Goal: Transaction & Acquisition: Purchase product/service

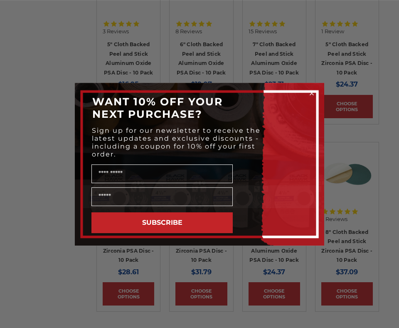
scroll to position [417, 0]
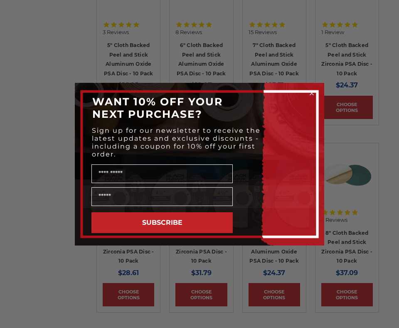
click at [312, 92] on circle "Close dialog" at bounding box center [312, 93] width 8 height 8
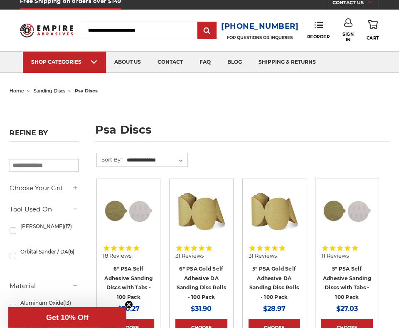
scroll to position [0, 0]
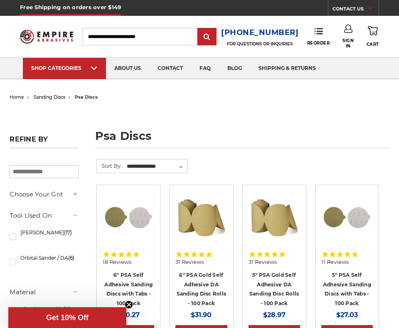
click at [184, 32] on input "Search" at bounding box center [140, 36] width 116 height 17
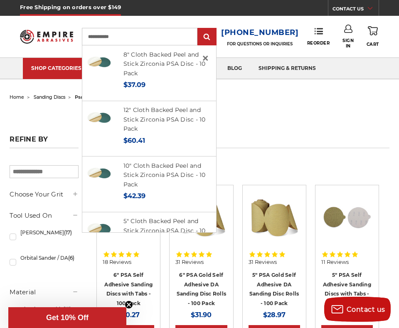
type input "**********"
click at [199, 29] on input "submit" at bounding box center [207, 37] width 17 height 17
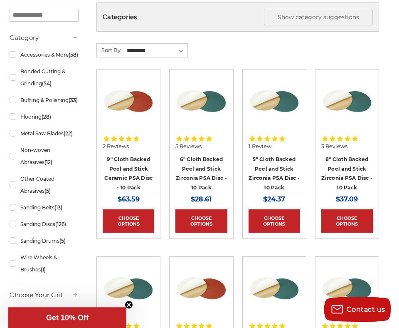
scroll to position [160, 0]
